Goal: Task Accomplishment & Management: Use online tool/utility

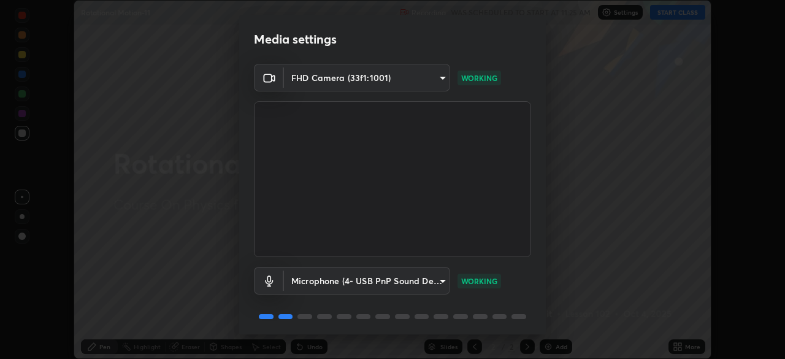
scroll to position [44, 0]
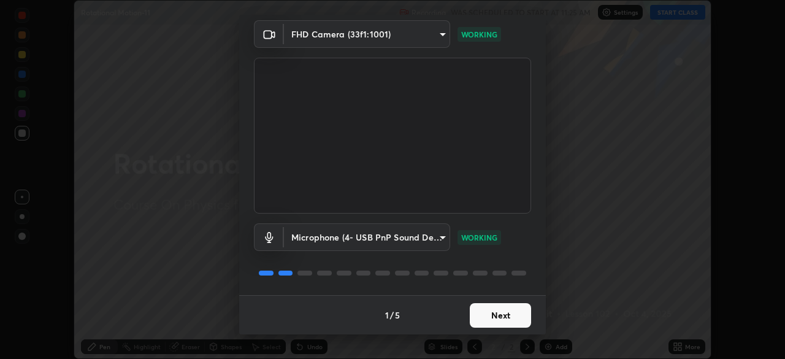
click at [497, 312] on button "Next" at bounding box center [500, 315] width 61 height 25
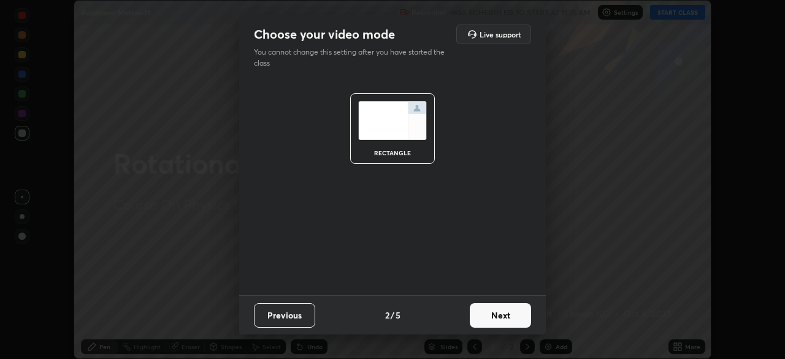
click at [501, 324] on button "Next" at bounding box center [500, 315] width 61 height 25
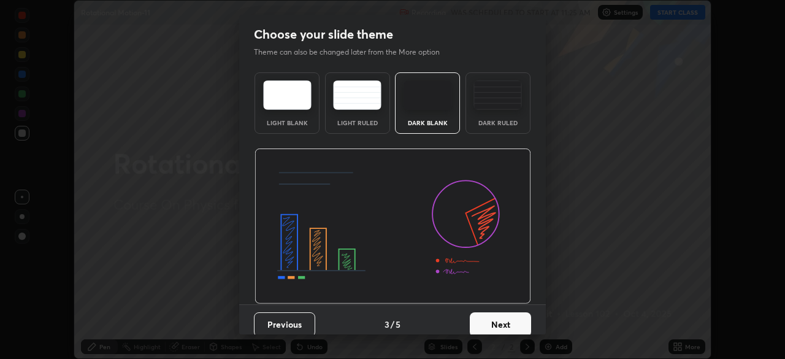
click at [504, 321] on button "Next" at bounding box center [500, 324] width 61 height 25
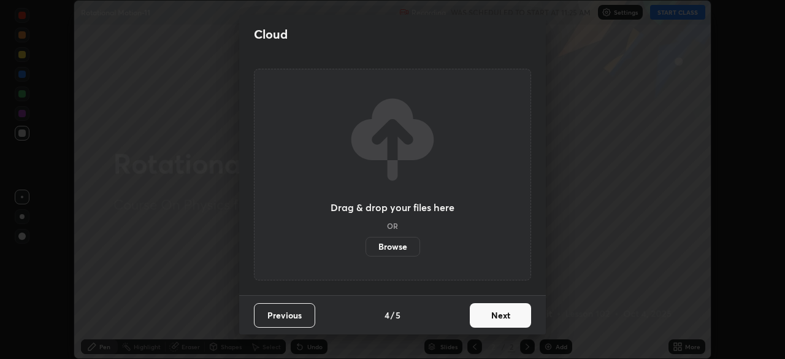
click at [513, 316] on button "Next" at bounding box center [500, 315] width 61 height 25
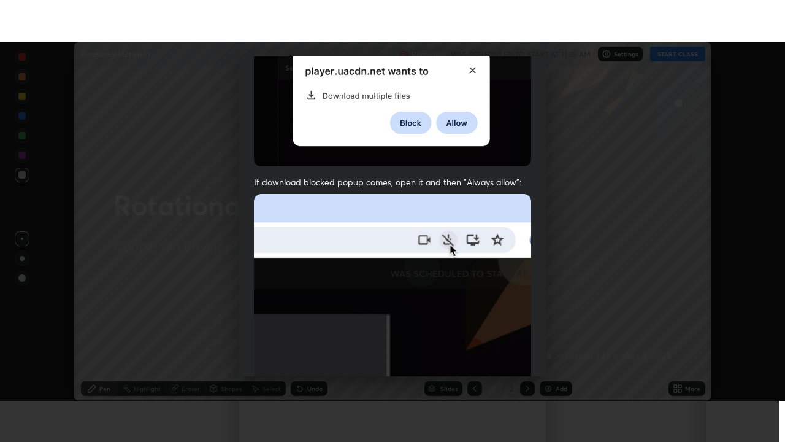
scroll to position [294, 0]
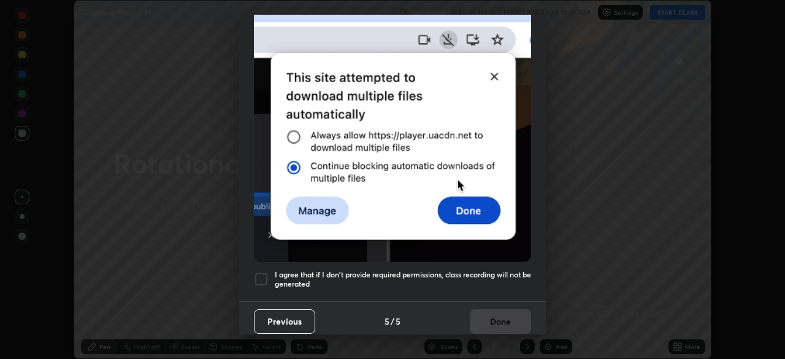
click at [494, 270] on h5 "I agree that if I don't provide required permissions, class recording will not …" at bounding box center [403, 279] width 256 height 19
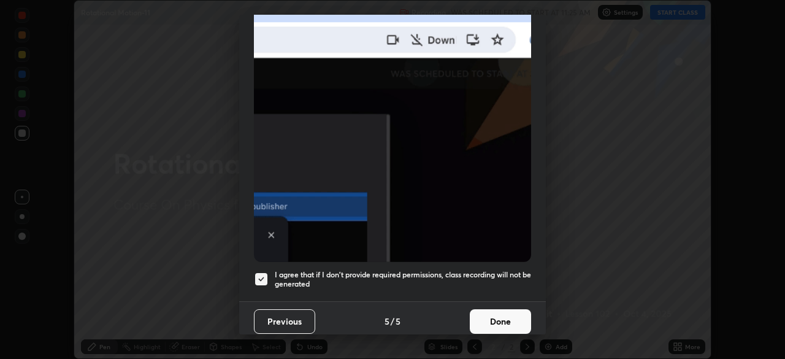
click at [499, 317] on button "Done" at bounding box center [500, 321] width 61 height 25
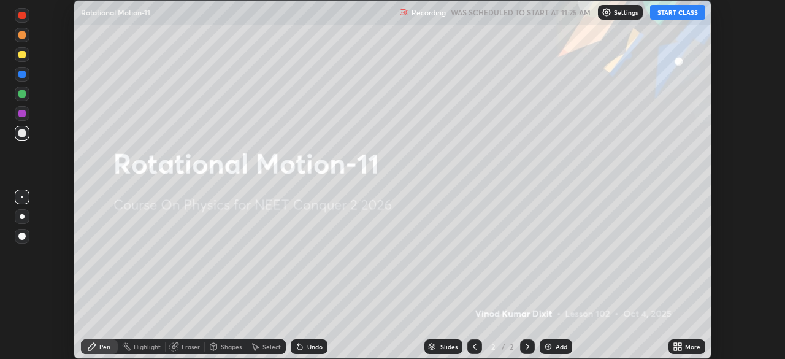
click at [674, 15] on button "START CLASS" at bounding box center [677, 12] width 55 height 15
click at [679, 350] on icon at bounding box center [679, 348] width 3 height 3
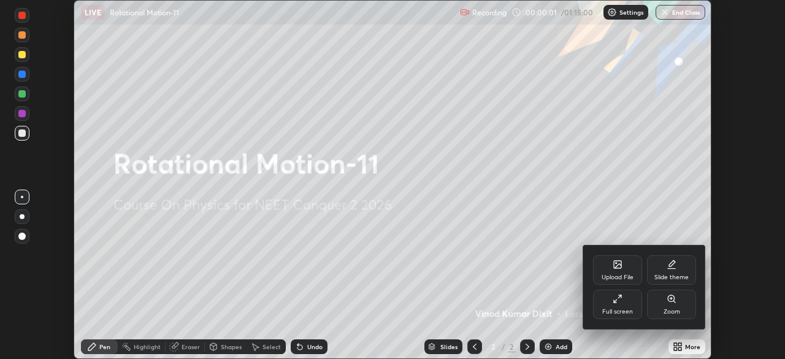
click at [616, 313] on div "Full screen" at bounding box center [617, 312] width 31 height 6
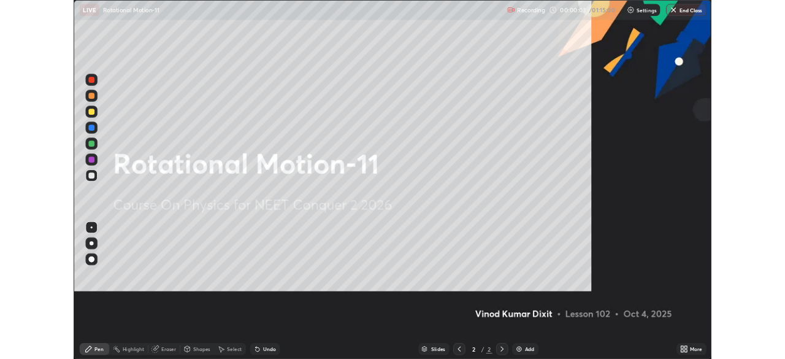
scroll to position [442, 785]
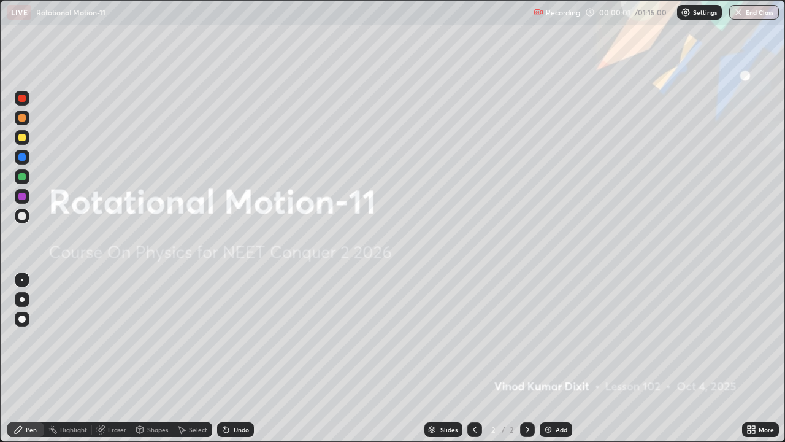
click at [559, 358] on div "Add" at bounding box center [556, 429] width 33 height 15
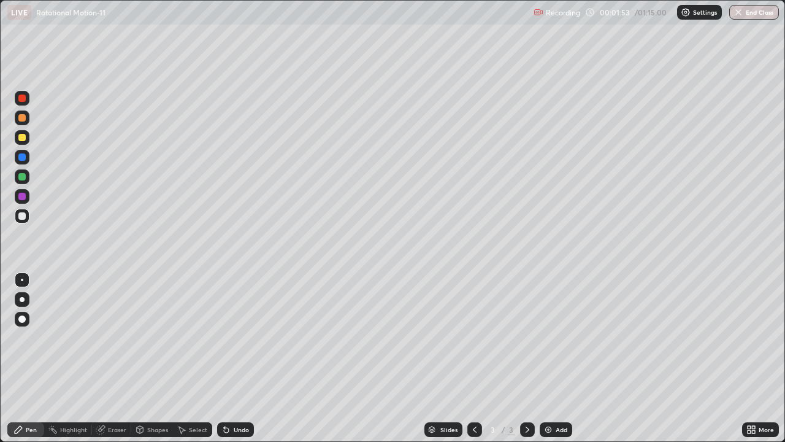
click at [29, 140] on div at bounding box center [22, 137] width 15 height 15
click at [162, 358] on div "Shapes" at bounding box center [157, 429] width 21 height 6
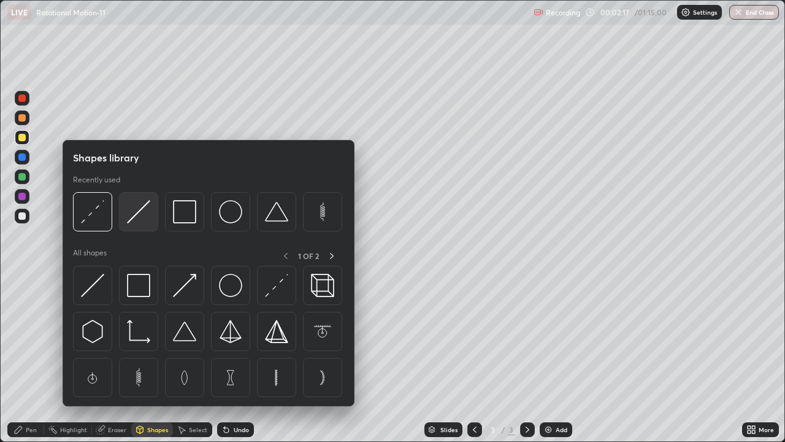
click at [145, 220] on img at bounding box center [138, 211] width 23 height 23
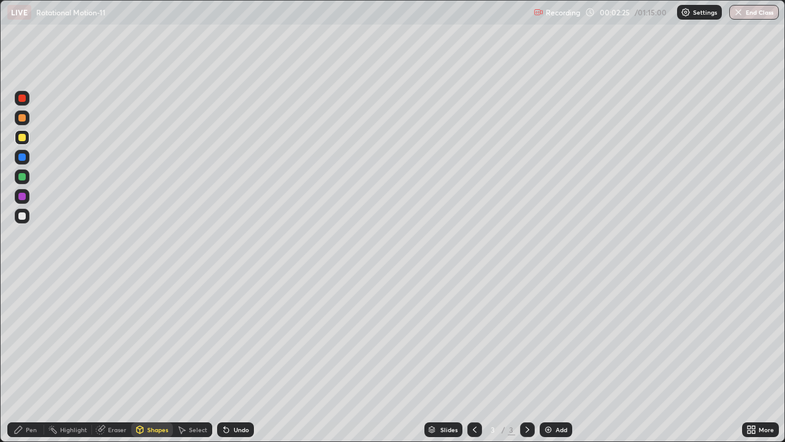
click at [162, 358] on div "Shapes" at bounding box center [157, 429] width 21 height 6
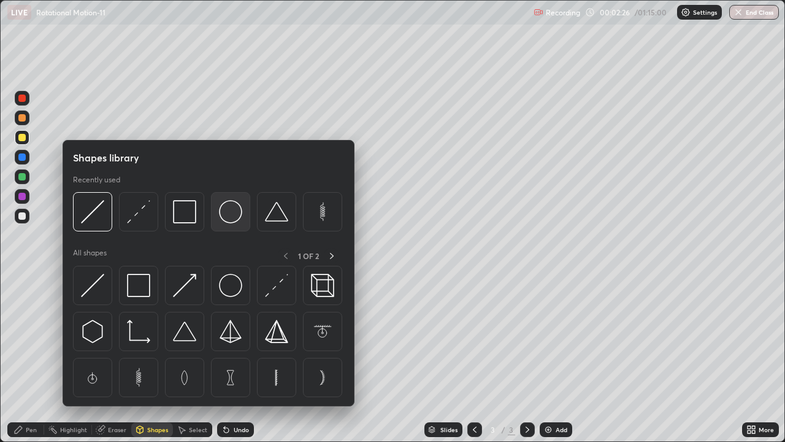
click at [228, 216] on img at bounding box center [230, 211] width 23 height 23
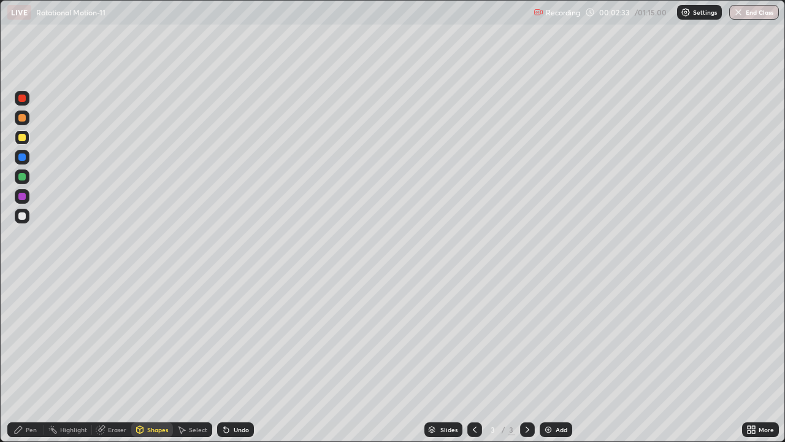
click at [35, 358] on div "Pen" at bounding box center [31, 429] width 11 height 6
click at [27, 179] on div at bounding box center [22, 176] width 15 height 15
click at [162, 358] on div "Shapes" at bounding box center [157, 429] width 21 height 6
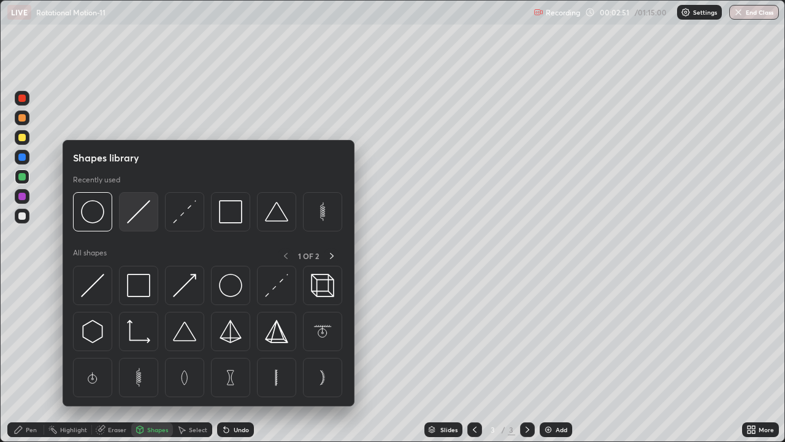
click at [142, 220] on img at bounding box center [138, 211] width 23 height 23
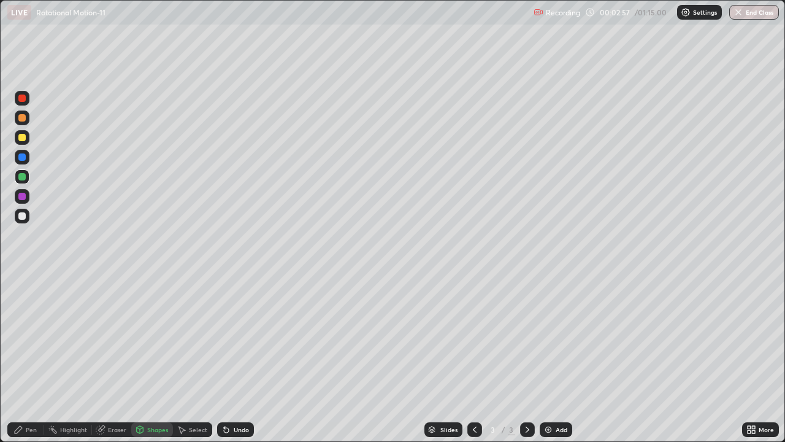
click at [31, 358] on div "Pen" at bounding box center [31, 429] width 11 height 6
click at [29, 142] on div at bounding box center [22, 138] width 15 height 20
click at [21, 163] on div at bounding box center [22, 157] width 15 height 15
click at [23, 177] on div at bounding box center [21, 176] width 7 height 7
click at [25, 139] on div at bounding box center [21, 137] width 7 height 7
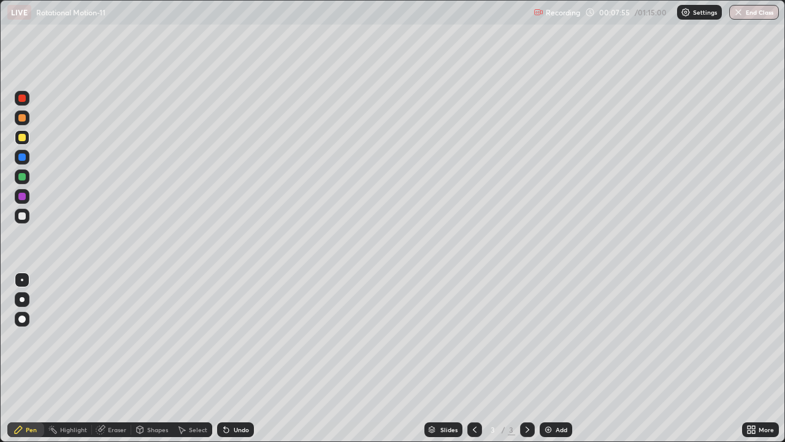
click at [560, 358] on div "Add" at bounding box center [562, 429] width 12 height 6
click at [474, 358] on icon at bounding box center [475, 429] width 10 height 10
click at [526, 358] on icon at bounding box center [528, 429] width 10 height 10
click at [560, 358] on div "Add" at bounding box center [562, 429] width 12 height 6
click at [474, 358] on icon at bounding box center [475, 429] width 10 height 10
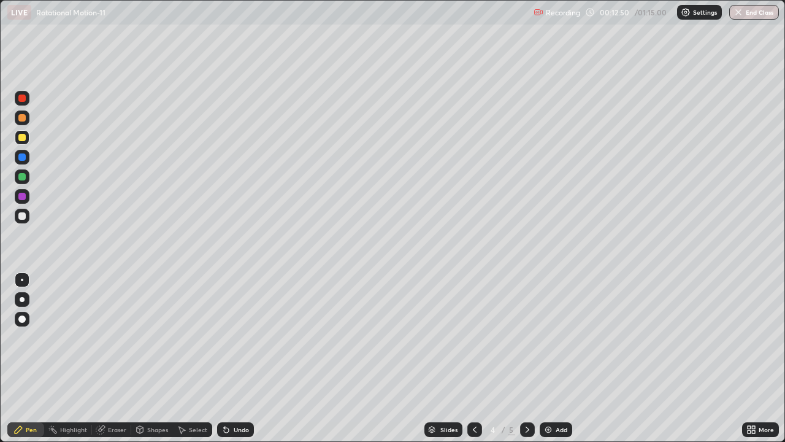
click at [473, 358] on icon at bounding box center [475, 429] width 10 height 10
click at [526, 358] on icon at bounding box center [528, 429] width 10 height 10
click at [123, 358] on div "Eraser" at bounding box center [117, 429] width 18 height 6
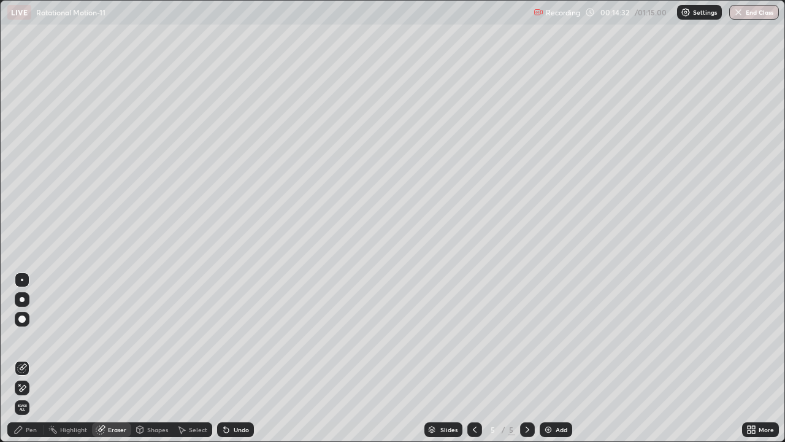
click at [117, 358] on div "Eraser" at bounding box center [117, 429] width 18 height 6
click at [119, 358] on div "Eraser" at bounding box center [117, 429] width 18 height 6
click at [23, 321] on div at bounding box center [21, 318] width 7 height 7
click at [30, 358] on div "Pen" at bounding box center [31, 429] width 11 height 6
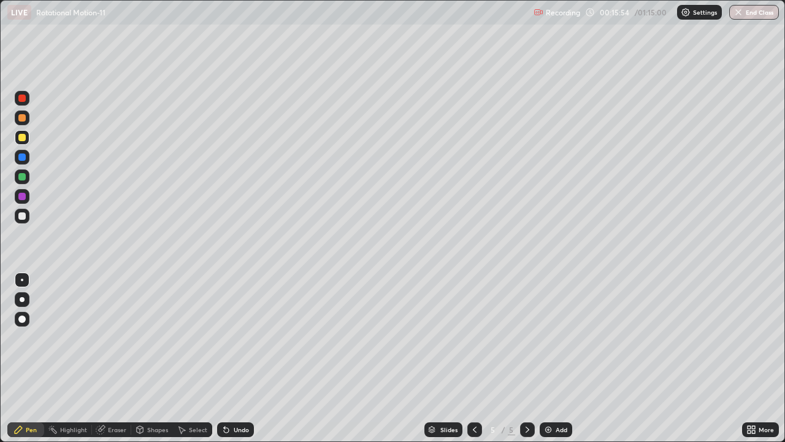
click at [112, 358] on div "Eraser" at bounding box center [117, 429] width 18 height 6
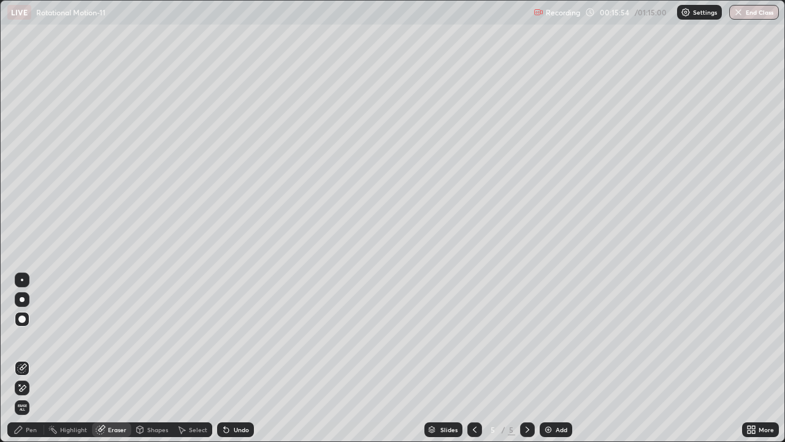
click at [23, 319] on div at bounding box center [21, 318] width 7 height 7
click at [21, 301] on div at bounding box center [22, 299] width 5 height 5
click at [31, 358] on div "Pen" at bounding box center [31, 429] width 11 height 6
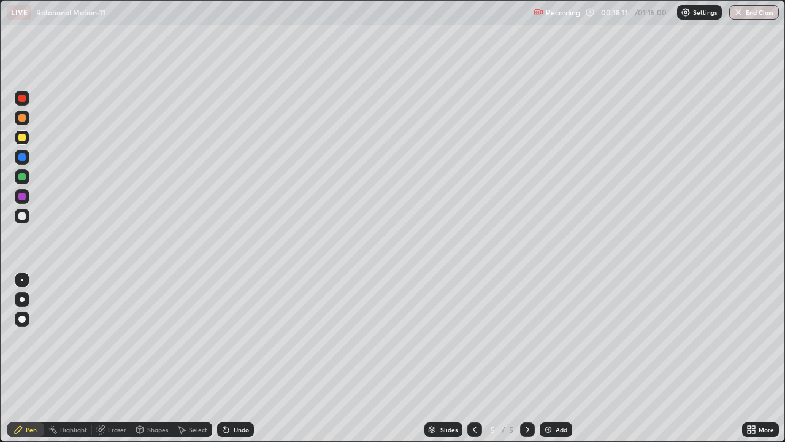
click at [560, 358] on div "Add" at bounding box center [562, 429] width 12 height 6
click at [26, 221] on div at bounding box center [22, 216] width 15 height 15
click at [23, 137] on div at bounding box center [21, 137] width 7 height 7
click at [27, 180] on div at bounding box center [22, 176] width 15 height 15
click at [556, 358] on div "Add" at bounding box center [562, 429] width 12 height 6
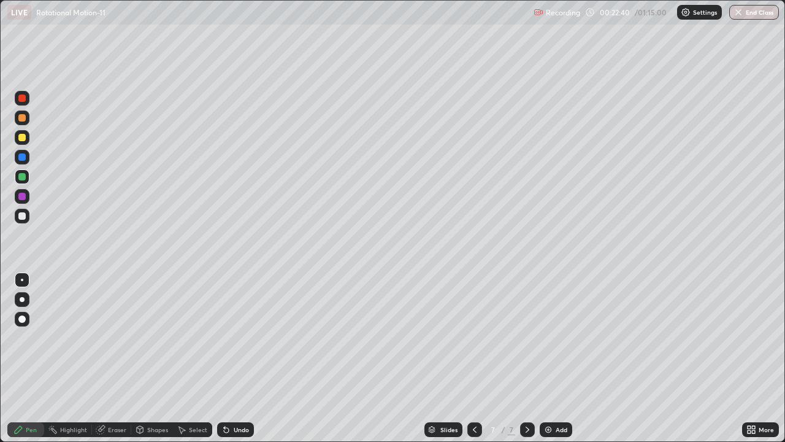
click at [23, 138] on div at bounding box center [21, 137] width 7 height 7
click at [111, 358] on div "Eraser" at bounding box center [111, 429] width 39 height 15
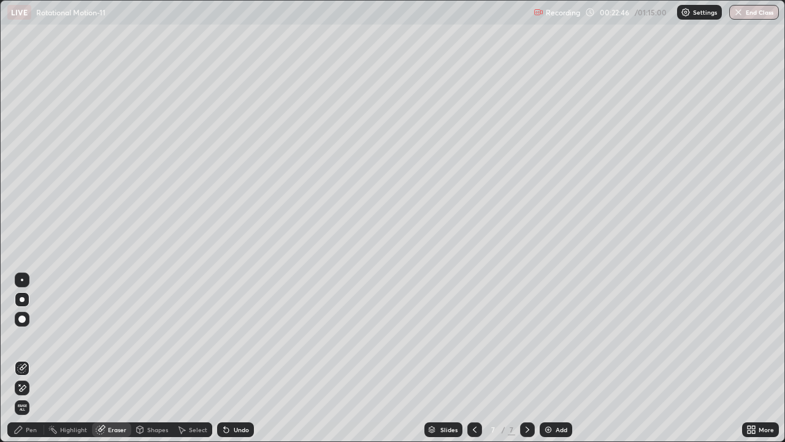
click at [34, 358] on div "Pen" at bounding box center [25, 429] width 37 height 15
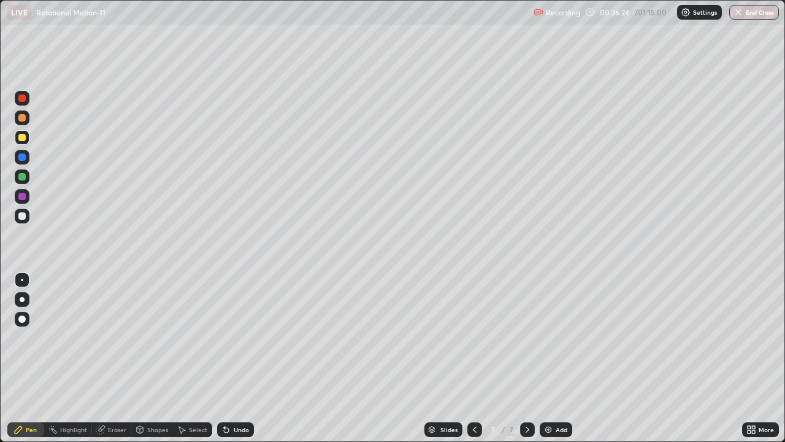
click at [22, 178] on div at bounding box center [21, 176] width 7 height 7
click at [569, 358] on div "Add" at bounding box center [556, 429] width 33 height 15
click at [152, 358] on div "Shapes" at bounding box center [157, 429] width 21 height 6
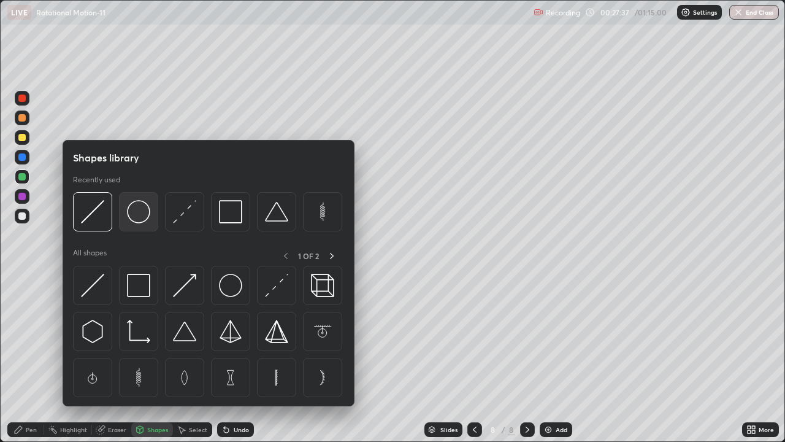
click at [143, 221] on img at bounding box center [138, 211] width 23 height 23
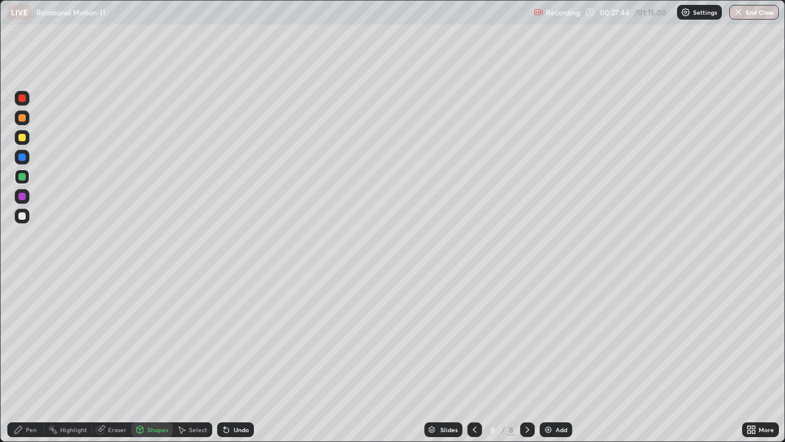
click at [31, 358] on div "Pen" at bounding box center [31, 429] width 11 height 6
click at [117, 358] on div "Eraser" at bounding box center [117, 429] width 18 height 6
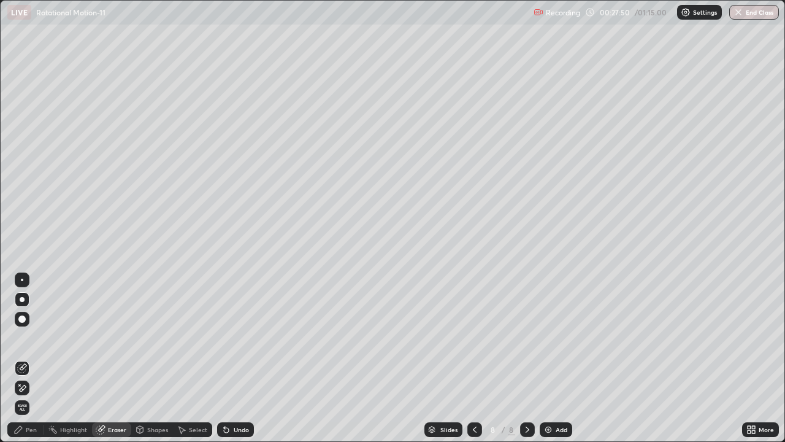
click at [28, 358] on div "Pen" at bounding box center [31, 429] width 11 height 6
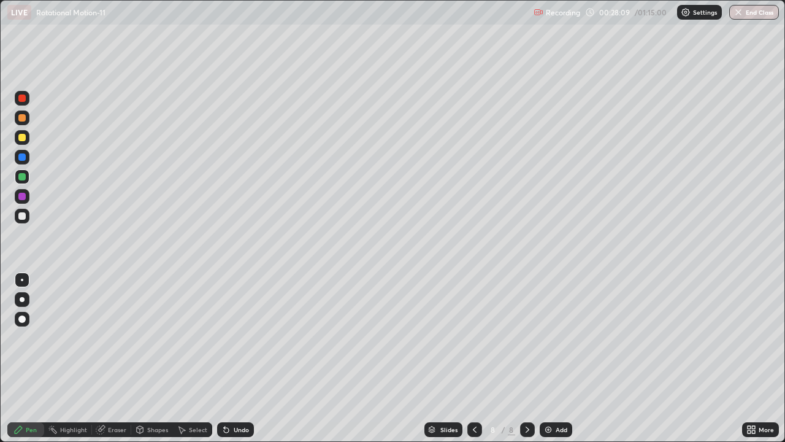
click at [161, 358] on div "Shapes" at bounding box center [157, 429] width 21 height 6
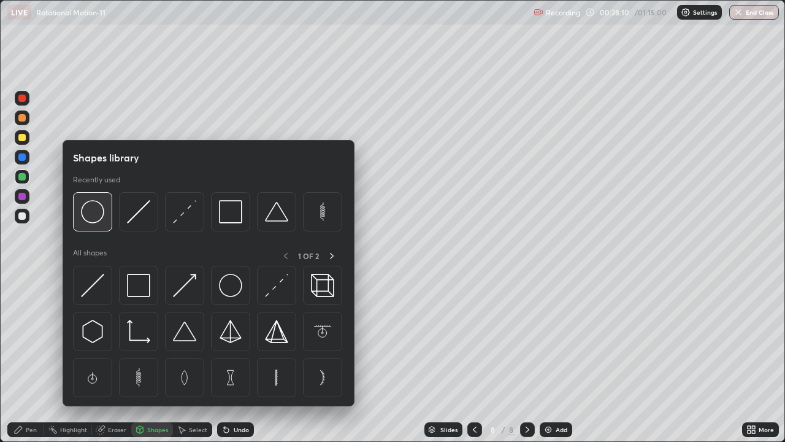
click at [97, 220] on img at bounding box center [92, 211] width 23 height 23
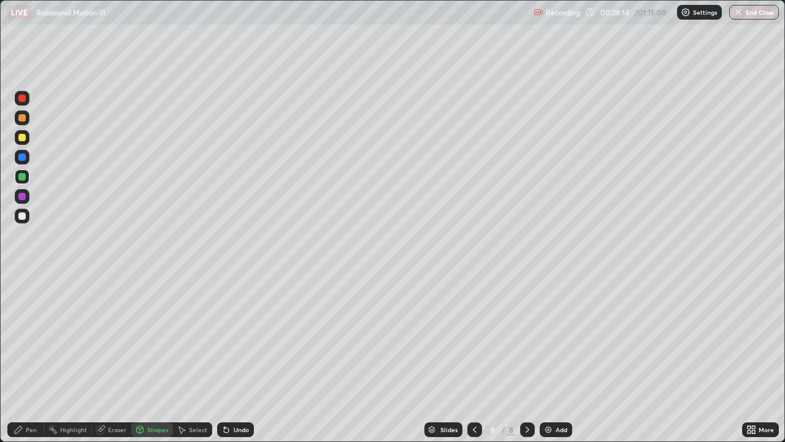
click at [33, 358] on div "Pen" at bounding box center [31, 429] width 11 height 6
click at [26, 139] on div at bounding box center [22, 137] width 15 height 15
click at [155, 358] on div "Shapes" at bounding box center [157, 429] width 21 height 6
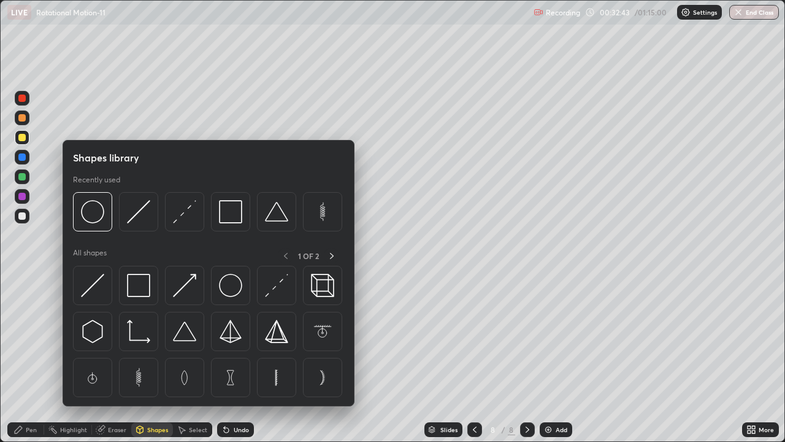
click at [117, 358] on div "Eraser" at bounding box center [117, 429] width 18 height 6
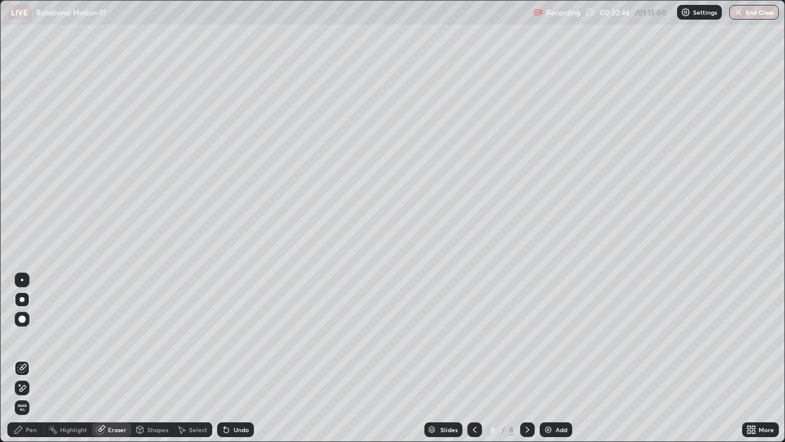
click at [37, 358] on div "Pen" at bounding box center [25, 429] width 37 height 15
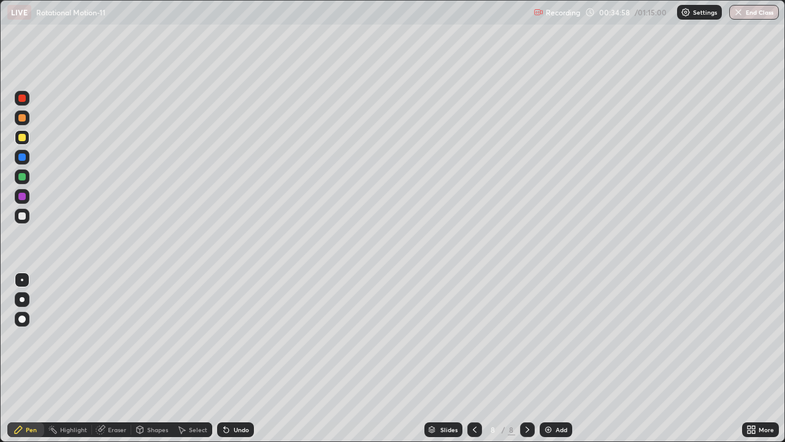
click at [560, 358] on div "Add" at bounding box center [562, 429] width 12 height 6
click at [152, 358] on div "Shapes" at bounding box center [157, 429] width 21 height 6
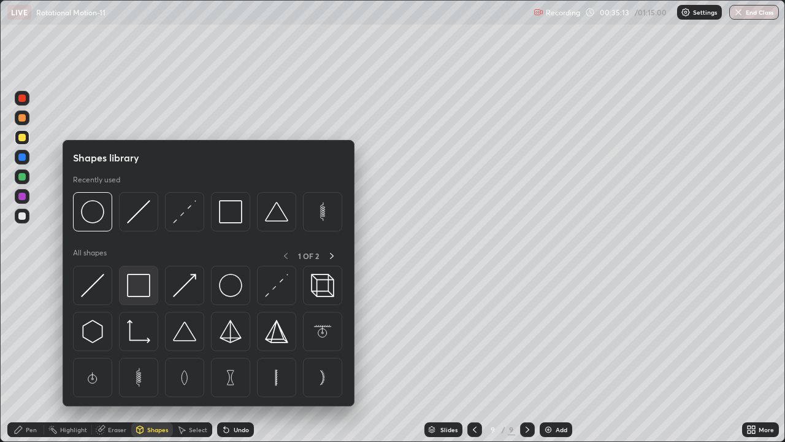
click at [142, 282] on img at bounding box center [138, 285] width 23 height 23
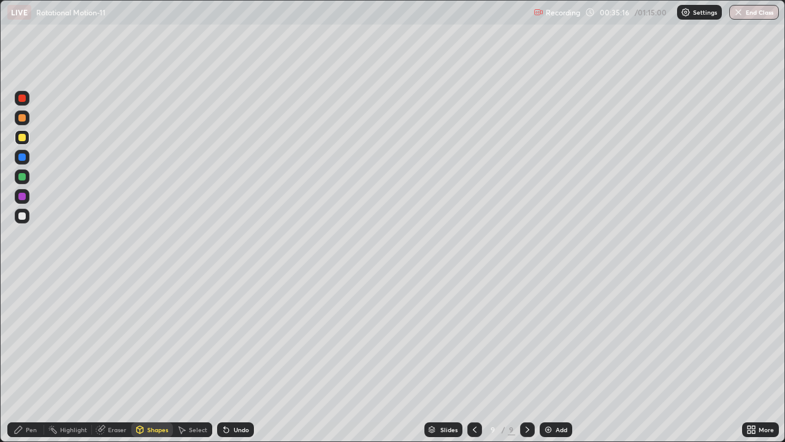
click at [158, 358] on div "Shapes" at bounding box center [157, 429] width 21 height 6
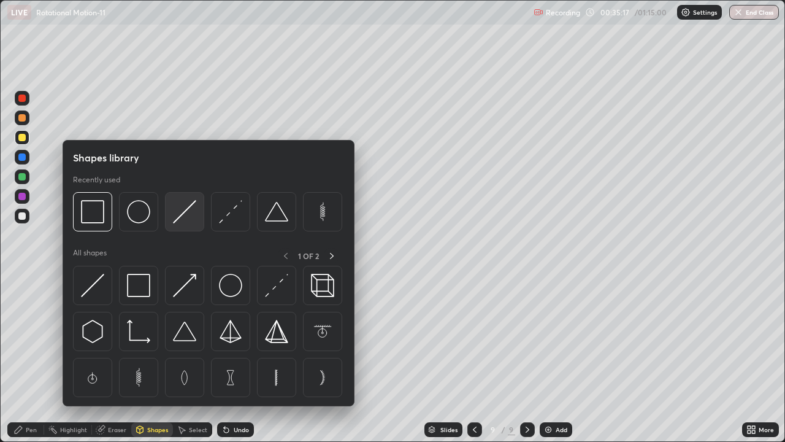
click at [186, 223] on div at bounding box center [184, 211] width 39 height 39
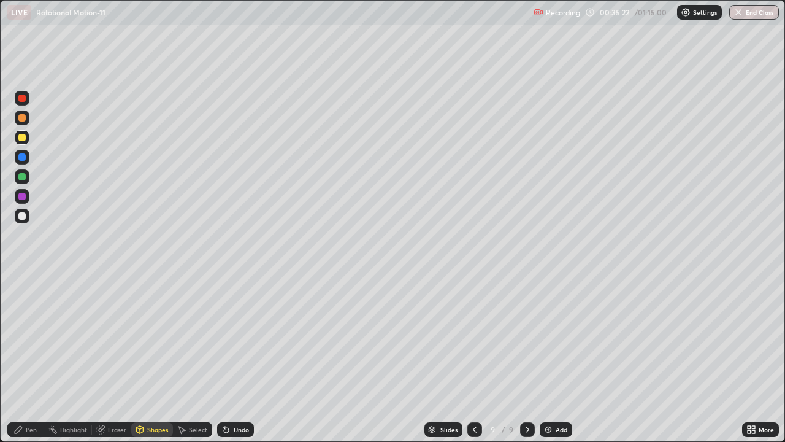
click at [23, 180] on div at bounding box center [21, 176] width 7 height 7
click at [31, 358] on div "Pen" at bounding box center [31, 429] width 11 height 6
click at [162, 358] on div "Shapes" at bounding box center [152, 429] width 42 height 15
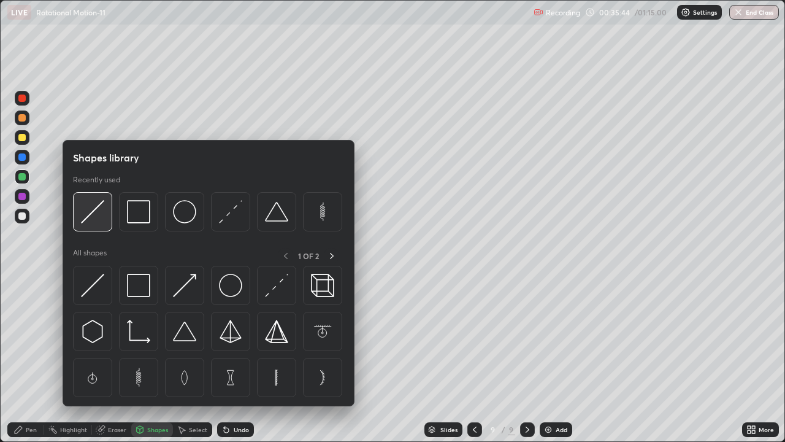
click at [102, 223] on img at bounding box center [92, 211] width 23 height 23
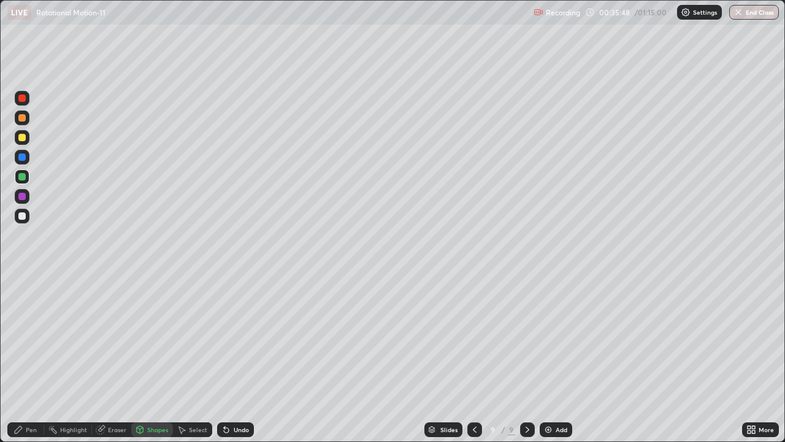
click at [26, 358] on div "Pen" at bounding box center [31, 429] width 11 height 6
click at [159, 358] on div "Shapes" at bounding box center [157, 429] width 21 height 6
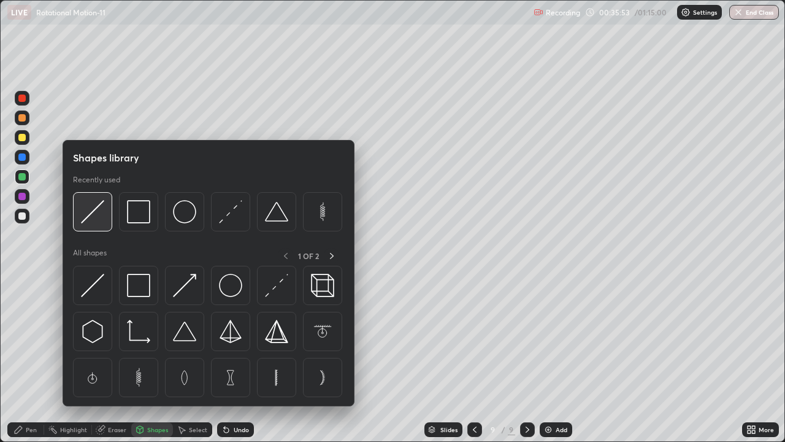
click at [102, 220] on img at bounding box center [92, 211] width 23 height 23
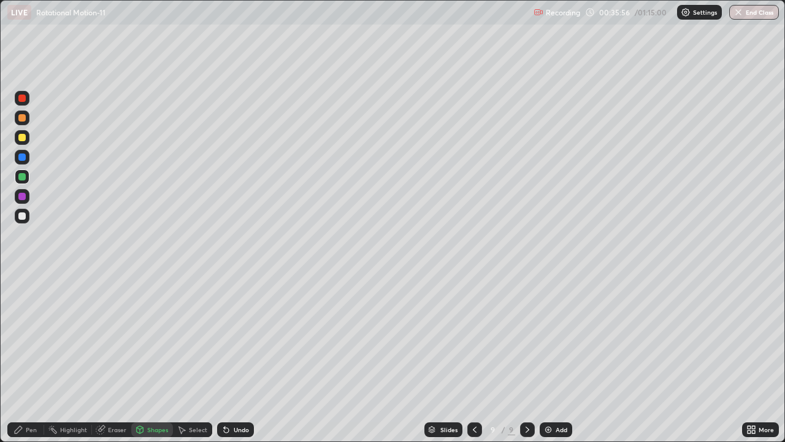
click at [31, 358] on div "Pen" at bounding box center [25, 429] width 37 height 15
click at [159, 358] on div "Shapes" at bounding box center [157, 429] width 21 height 6
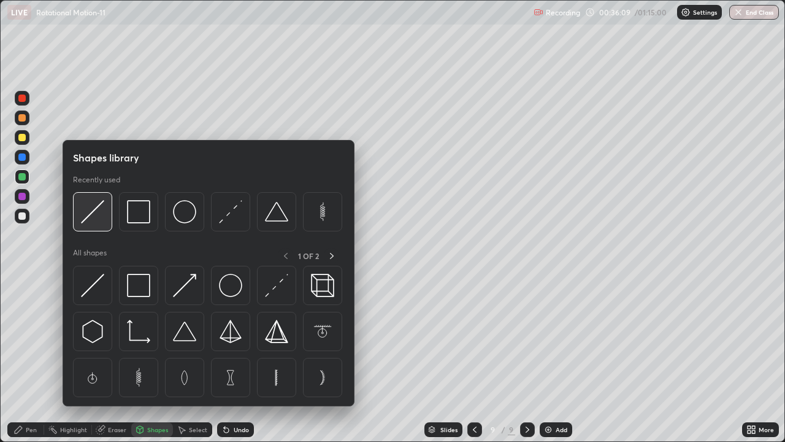
click at [99, 221] on img at bounding box center [92, 211] width 23 height 23
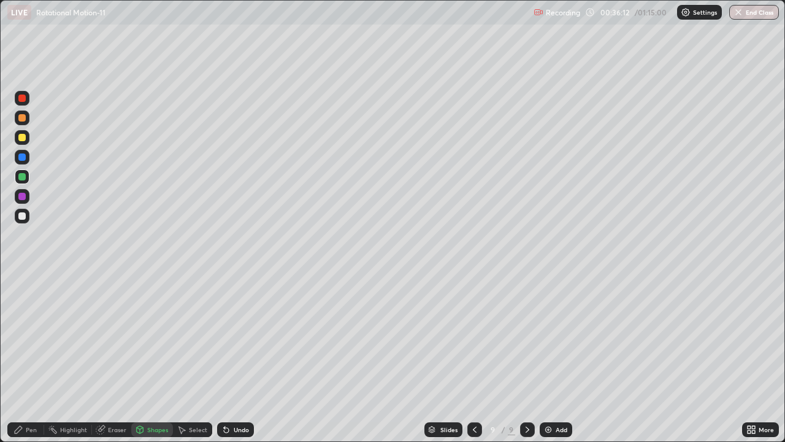
click at [28, 358] on div "Pen" at bounding box center [25, 429] width 37 height 15
click at [559, 358] on div "Add" at bounding box center [562, 429] width 12 height 6
click at [26, 142] on div at bounding box center [22, 137] width 15 height 15
click at [22, 177] on div at bounding box center [21, 176] width 7 height 7
click at [23, 196] on div at bounding box center [21, 196] width 7 height 7
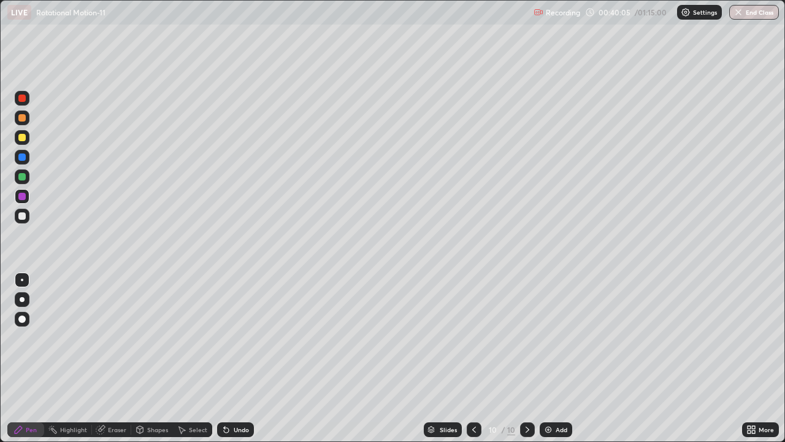
click at [22, 138] on div at bounding box center [21, 137] width 7 height 7
click at [27, 178] on div at bounding box center [22, 176] width 15 height 15
click at [558, 358] on div "Add" at bounding box center [562, 429] width 12 height 6
click at [159, 358] on div "Shapes" at bounding box center [157, 429] width 21 height 6
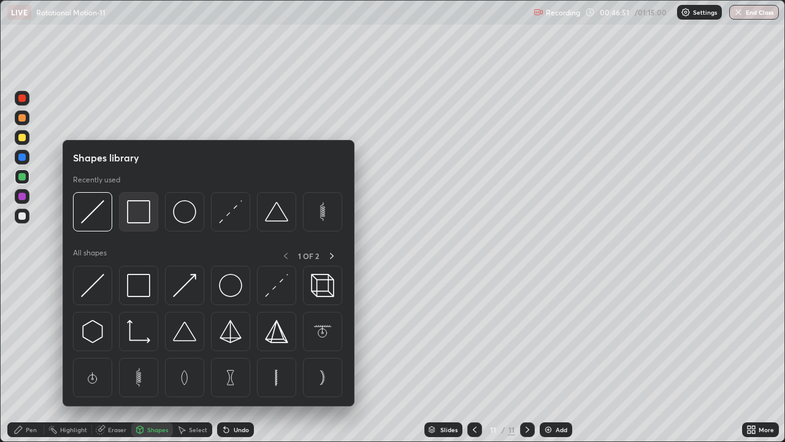
click at [144, 222] on img at bounding box center [138, 211] width 23 height 23
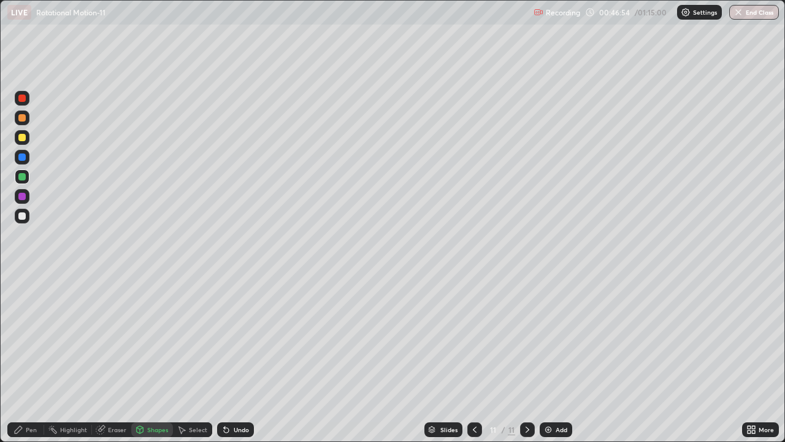
click at [34, 358] on div "Pen" at bounding box center [31, 429] width 11 height 6
click at [24, 217] on div at bounding box center [21, 215] width 7 height 7
click at [121, 358] on div "Eraser" at bounding box center [117, 429] width 18 height 6
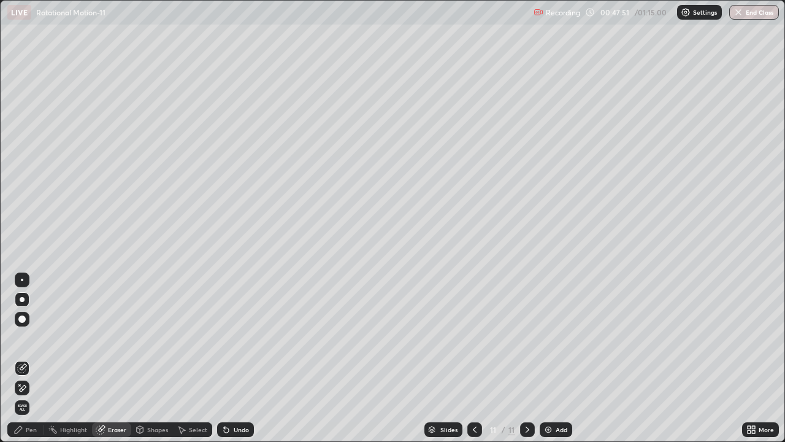
click at [30, 358] on div "Pen" at bounding box center [25, 429] width 37 height 15
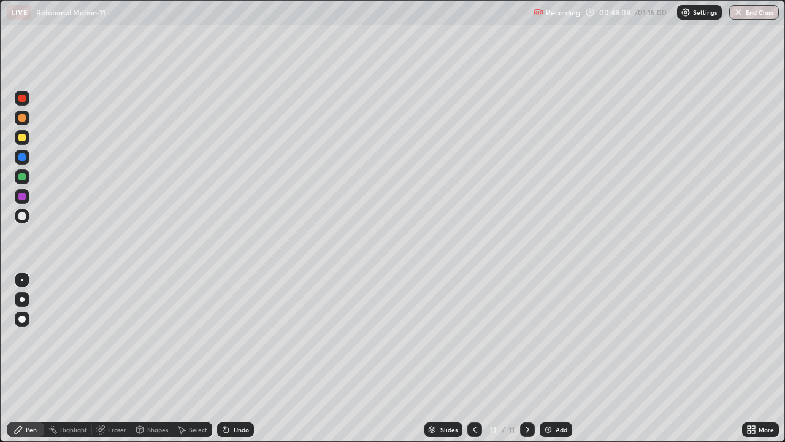
click at [27, 139] on div at bounding box center [22, 137] width 15 height 15
click at [119, 358] on div "Eraser" at bounding box center [117, 429] width 18 height 6
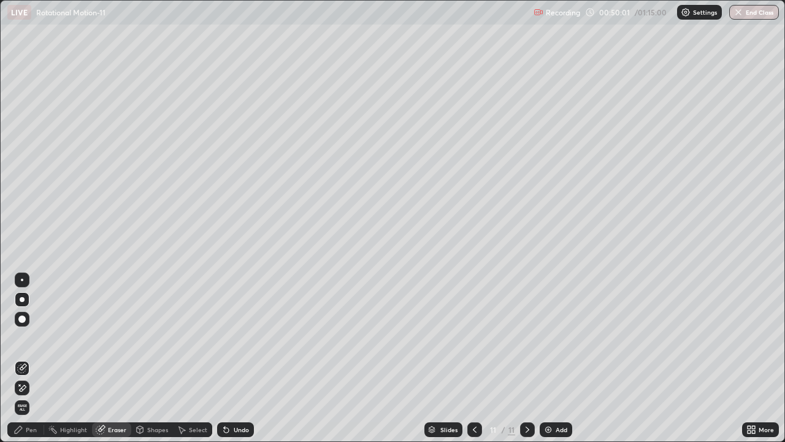
click at [37, 358] on div "Pen" at bounding box center [25, 429] width 37 height 15
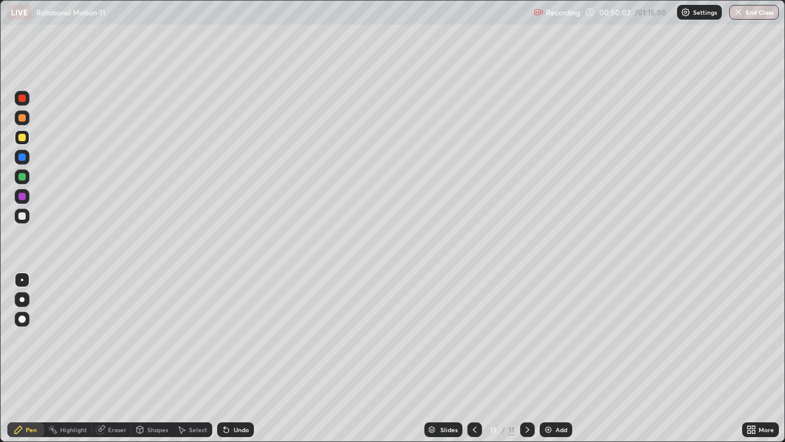
click at [23, 174] on div at bounding box center [21, 176] width 7 height 7
click at [543, 358] on img at bounding box center [548, 429] width 10 height 10
click at [24, 136] on div at bounding box center [21, 137] width 7 height 7
click at [115, 358] on div "Eraser" at bounding box center [117, 429] width 18 height 6
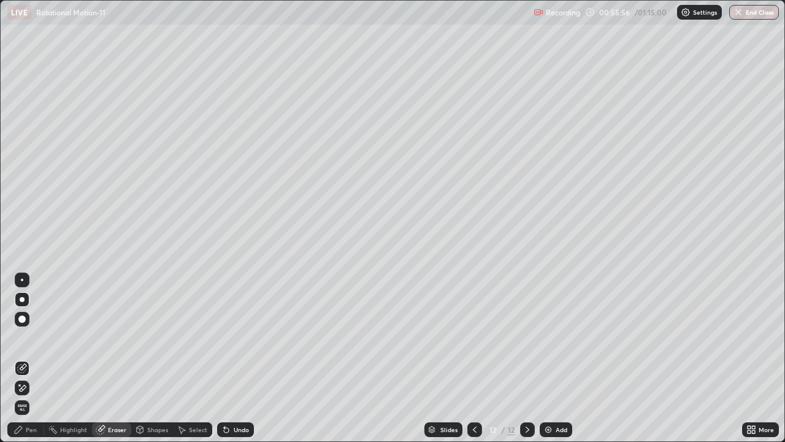
click at [34, 358] on div "Pen" at bounding box center [31, 429] width 11 height 6
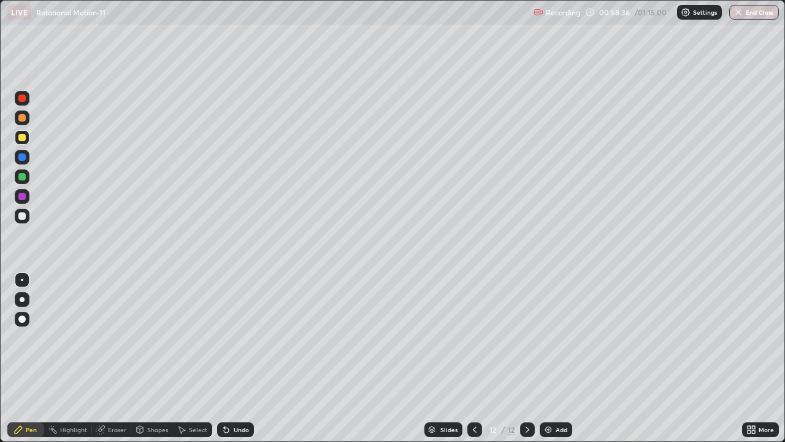
click at [562, 358] on div "Add" at bounding box center [562, 429] width 12 height 6
click at [163, 358] on div "Shapes" at bounding box center [157, 429] width 21 height 6
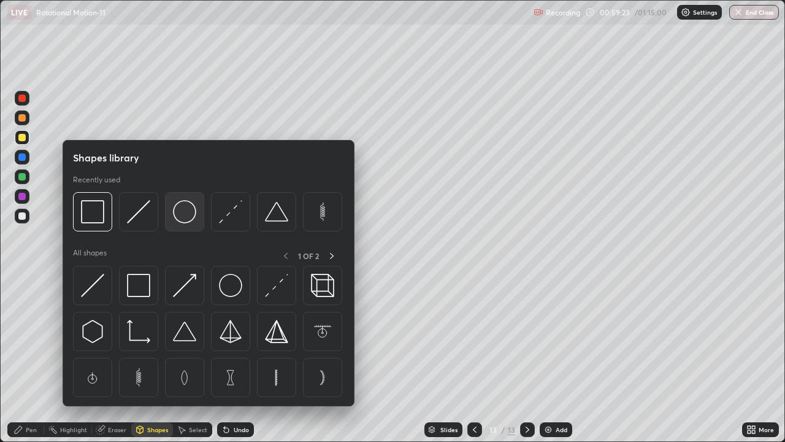
click at [182, 220] on img at bounding box center [184, 211] width 23 height 23
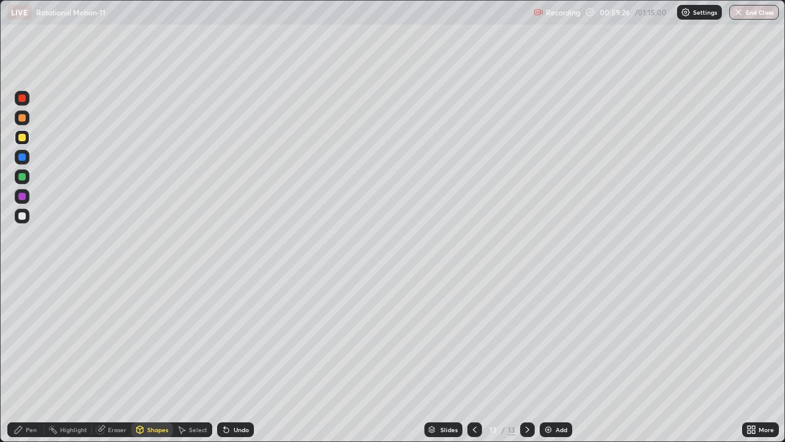
click at [34, 358] on div "Pen" at bounding box center [31, 429] width 11 height 6
click at [120, 358] on div "Eraser" at bounding box center [117, 429] width 18 height 6
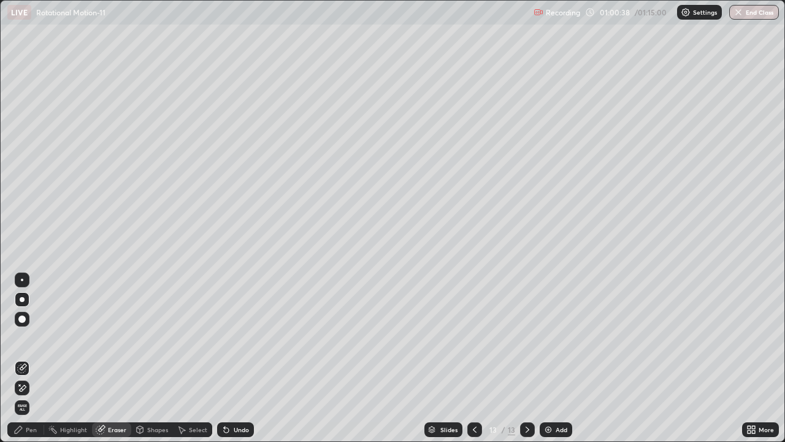
click at [34, 358] on div "Pen" at bounding box center [31, 429] width 11 height 6
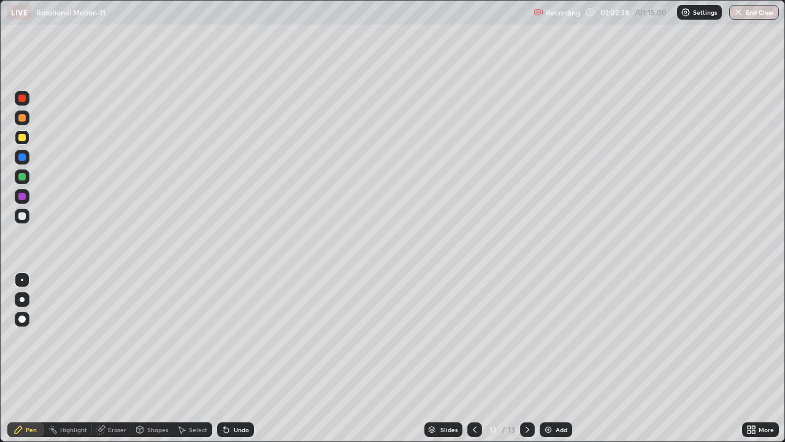
click at [560, 358] on div "Add" at bounding box center [562, 429] width 12 height 6
click at [164, 358] on div "Shapes" at bounding box center [157, 429] width 21 height 6
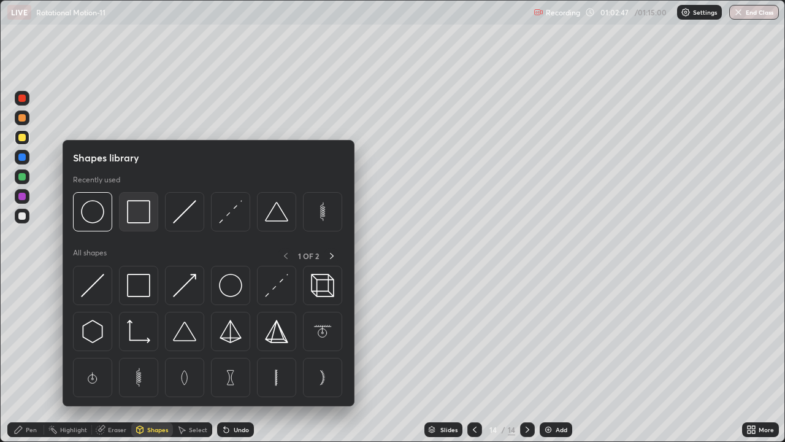
click at [147, 221] on img at bounding box center [138, 211] width 23 height 23
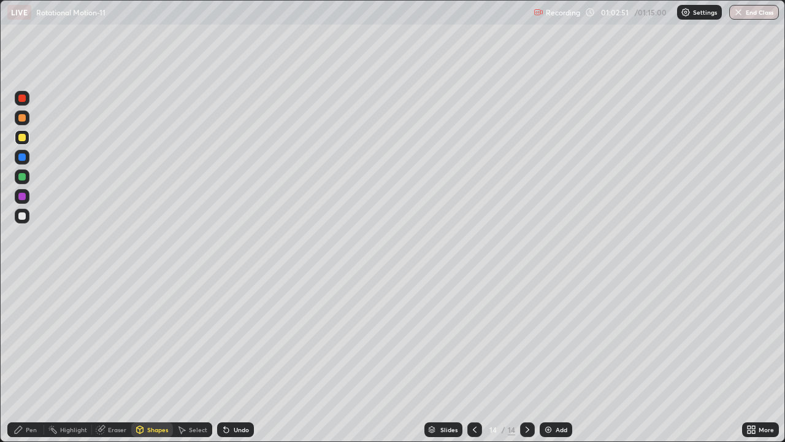
click at [29, 358] on div "Pen" at bounding box center [25, 429] width 37 height 15
click at [23, 219] on div at bounding box center [21, 215] width 7 height 7
click at [119, 358] on div "Eraser" at bounding box center [117, 429] width 18 height 6
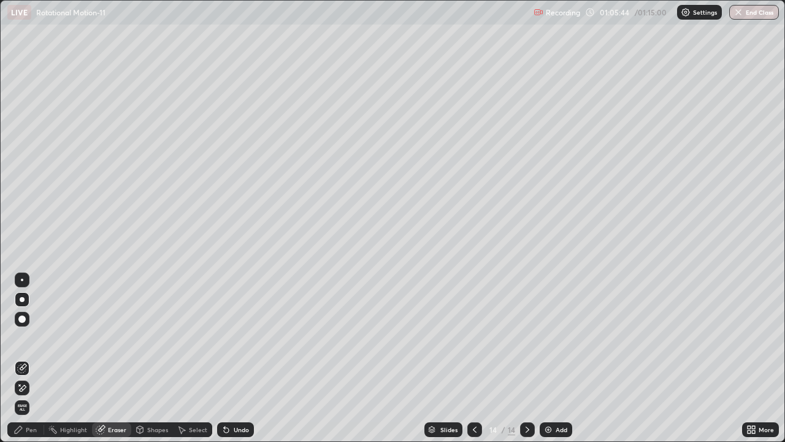
click at [33, 358] on div "Pen" at bounding box center [31, 429] width 11 height 6
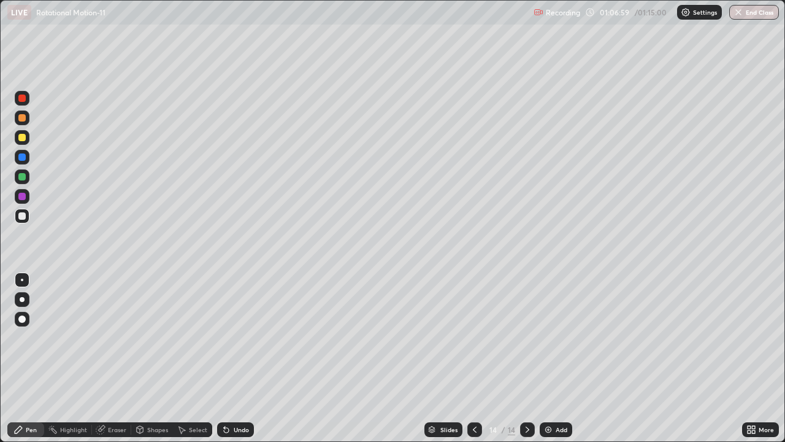
click at [556, 358] on div "Add" at bounding box center [556, 429] width 33 height 15
click at [28, 144] on div at bounding box center [22, 138] width 15 height 20
click at [152, 358] on div "Shapes" at bounding box center [152, 429] width 42 height 15
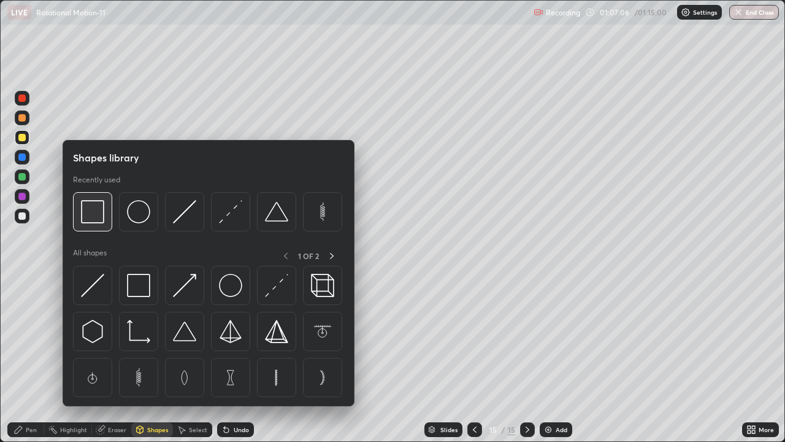
click at [105, 219] on div at bounding box center [92, 211] width 39 height 39
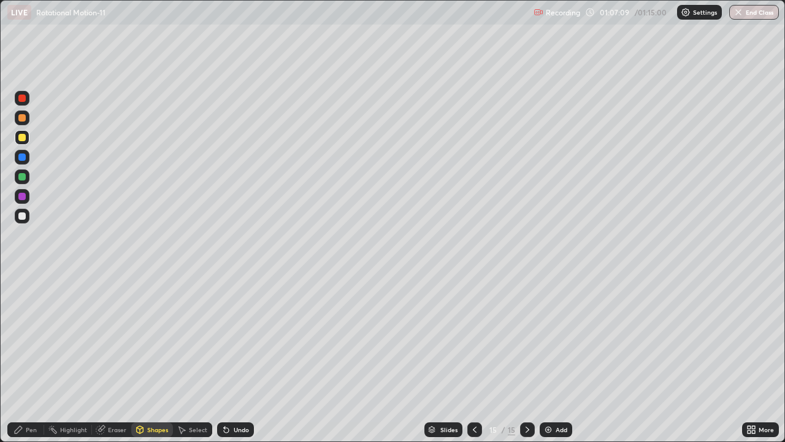
click at [29, 358] on div "Pen" at bounding box center [31, 429] width 11 height 6
click at [118, 358] on div "Eraser" at bounding box center [117, 429] width 18 height 6
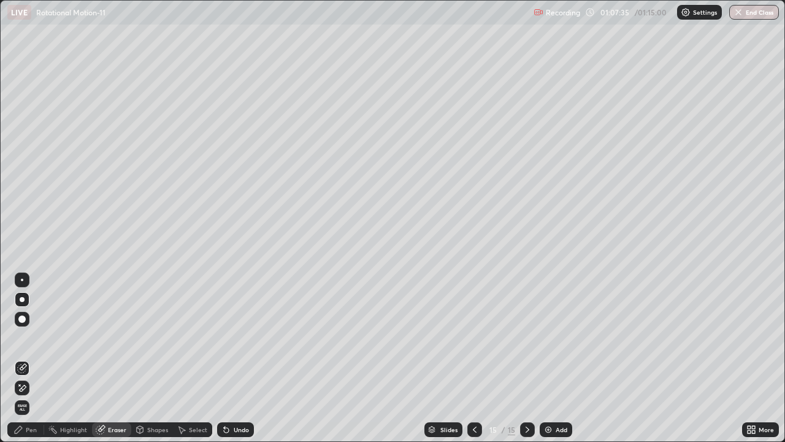
click at [33, 358] on div "Pen" at bounding box center [31, 429] width 11 height 6
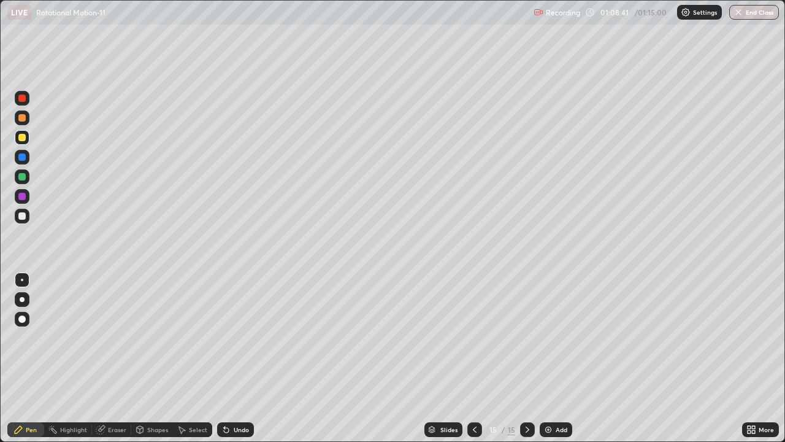
click at [118, 358] on div "Eraser" at bounding box center [117, 429] width 18 height 6
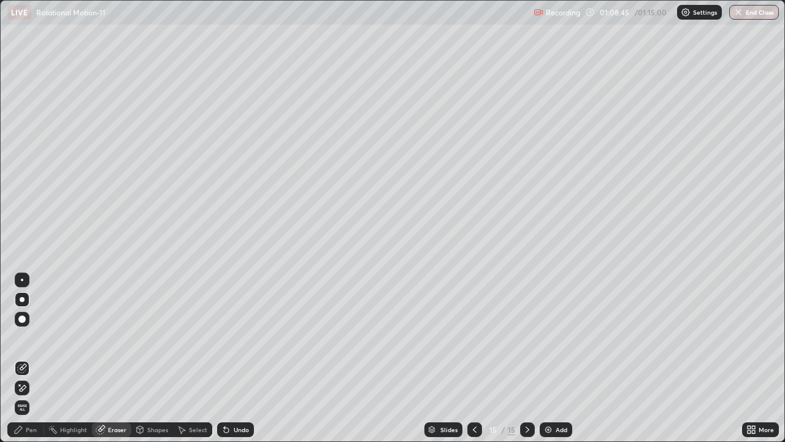
click at [36, 358] on div "Pen" at bounding box center [31, 429] width 11 height 6
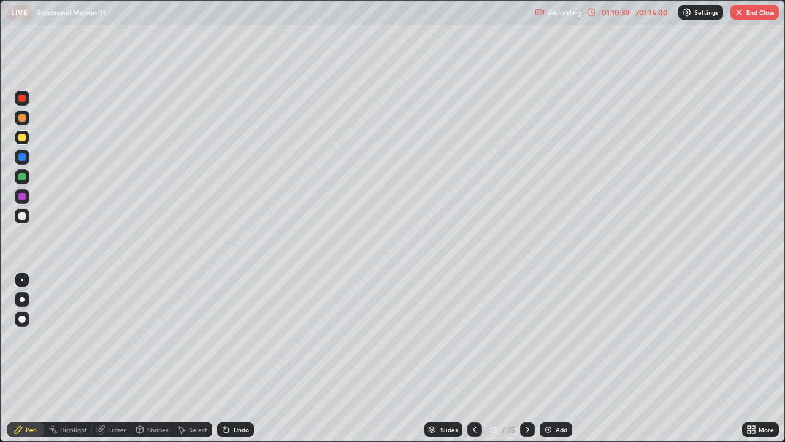
click at [762, 17] on button "End Class" at bounding box center [755, 12] width 48 height 15
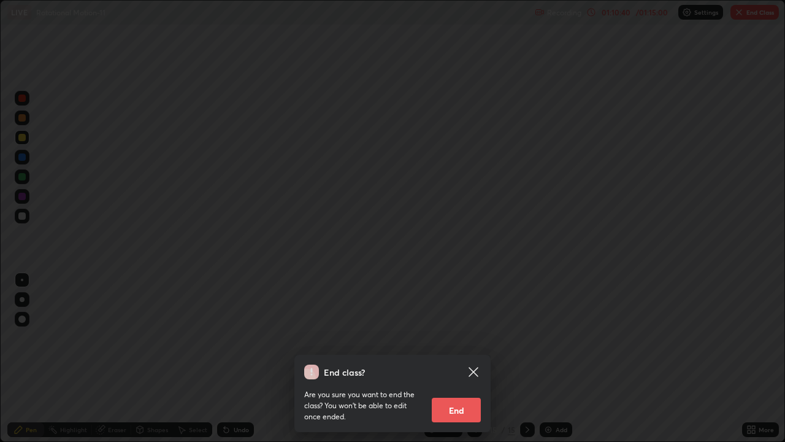
click at [458, 358] on button "End" at bounding box center [456, 409] width 49 height 25
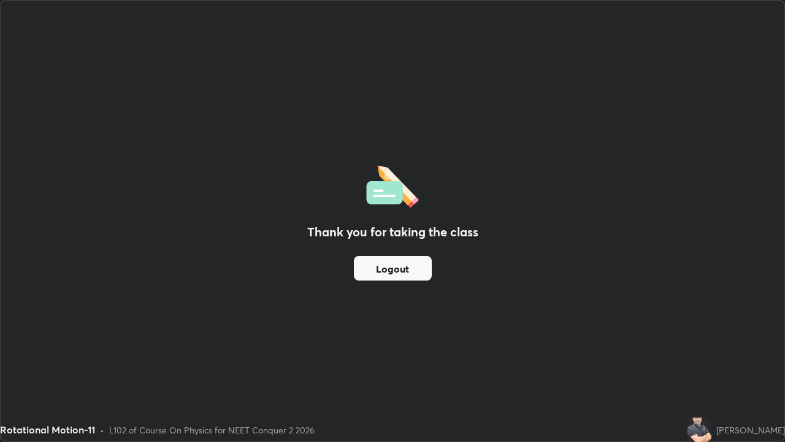
click at [417, 269] on button "Logout" at bounding box center [393, 268] width 78 height 25
click at [410, 273] on button "Logout" at bounding box center [393, 268] width 78 height 25
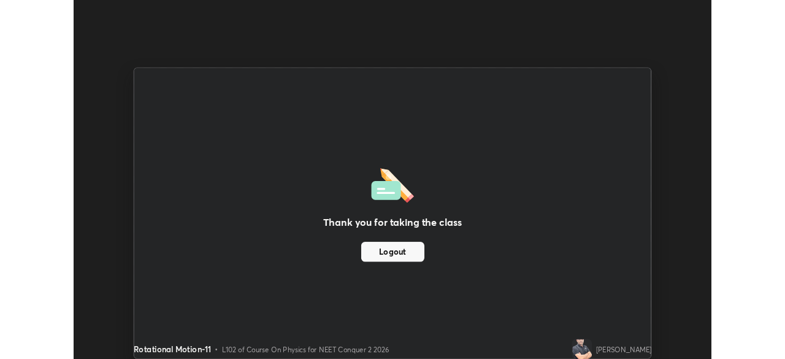
scroll to position [60981, 60554]
